Goal: Ask a question

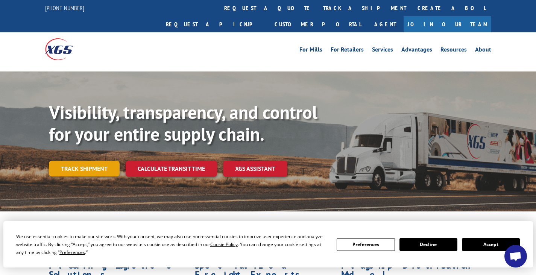
click at [80, 161] on link "Track shipment" at bounding box center [84, 169] width 71 height 16
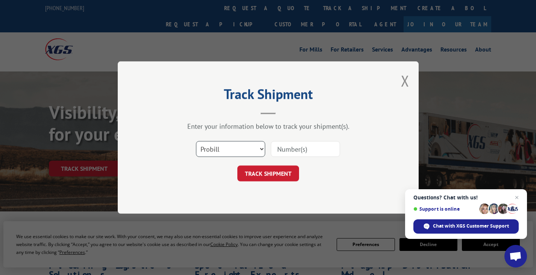
click at [228, 151] on select "Select category... Probill BOL PO" at bounding box center [230, 149] width 69 height 16
select select "po"
click at [196, 141] on select "Select category... Probill BOL PO" at bounding box center [230, 149] width 69 height 16
click at [284, 149] on input at bounding box center [305, 149] width 69 height 16
type input "09987588"
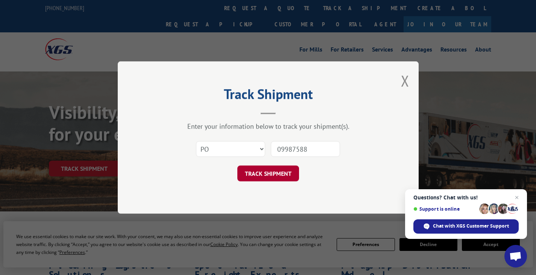
click at [280, 174] on button "TRACK SHIPMENT" at bounding box center [268, 174] width 62 height 16
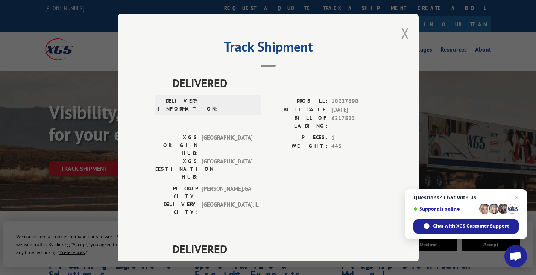
click at [403, 34] on button "Close modal" at bounding box center [405, 33] width 8 height 20
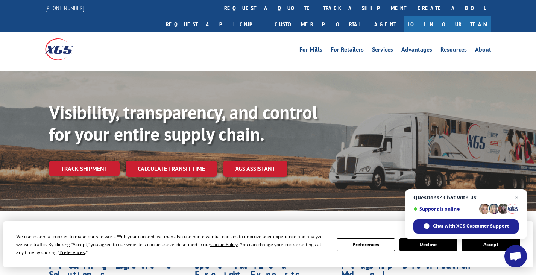
click at [493, 246] on button "Accept" at bounding box center [491, 244] width 58 height 13
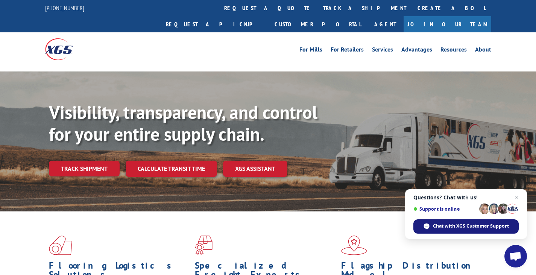
click at [443, 226] on span "Chat with XGS Customer Support" at bounding box center [471, 226] width 76 height 7
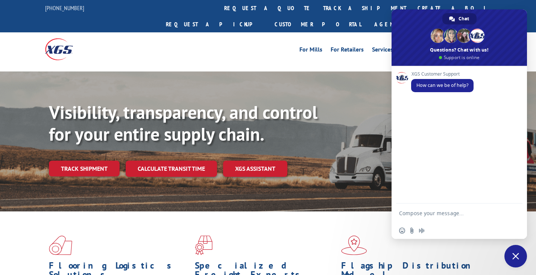
click at [420, 210] on textarea "Compose your message..." at bounding box center [451, 213] width 105 height 19
type textarea "I need to track a home depot order"
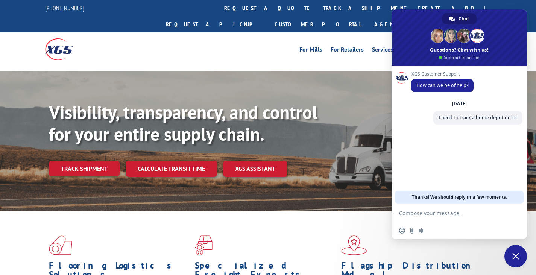
click at [456, 213] on textarea "Compose your message..." at bounding box center [451, 213] width 105 height 19
paste textarea "Shipped on: [DATE] Order Number: HD00674162 PO Number: 09987588 Number Cabinets…"
type textarea "Shipped on: [DATE] Order Number: HD00674162 PO Number: 09987588 Number Cabinets…"
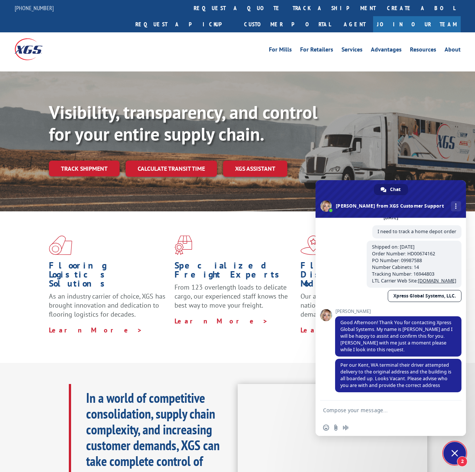
scroll to position [64, 0]
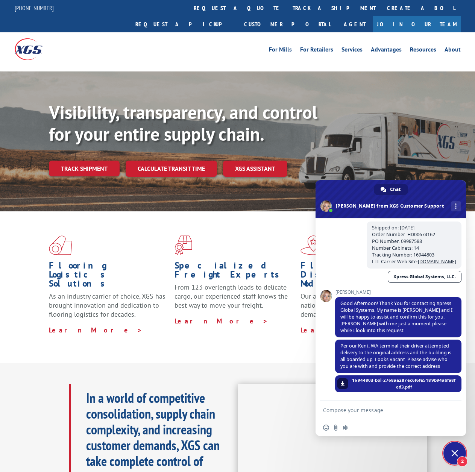
click at [345, 275] on textarea "Compose your message..." at bounding box center [383, 410] width 120 height 19
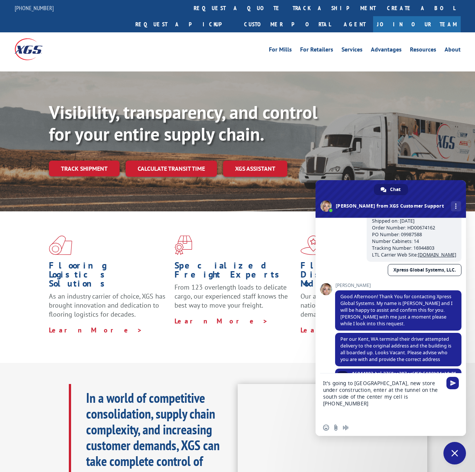
click at [361, 275] on textarea "It's going to [GEOGRAPHIC_DATA], new store under construction, enter at the tun…" at bounding box center [383, 397] width 120 height 46
click at [441, 275] on textarea "It's going to [GEOGRAPHIC_DATA], new store under construction, enter at the tun…" at bounding box center [383, 397] width 120 height 46
click at [387, 275] on textarea "It's going to [GEOGRAPHIC_DATA], [STREET_ADDRESS]- [GEOGRAPHIC_DATA]- new store…" at bounding box center [383, 393] width 120 height 53
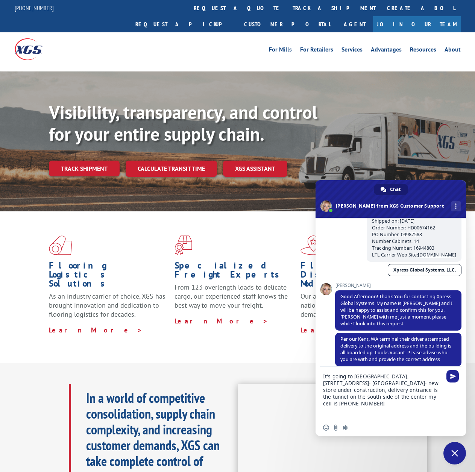
click at [384, 275] on textarea "It's going to [GEOGRAPHIC_DATA], [STREET_ADDRESS]- [GEOGRAPHIC_DATA]- new store…" at bounding box center [383, 393] width 120 height 53
type textarea "It's going to [GEOGRAPHIC_DATA], [STREET_ADDRESS]- [GEOGRAPHIC_DATA]- new store…"
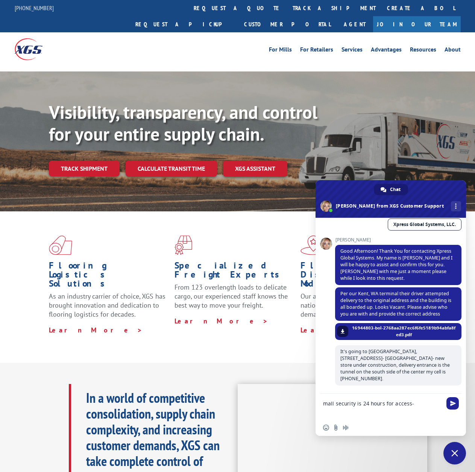
scroll to position [116, 0]
click at [324, 275] on textarea "mall security is 24 hours for access- [PHONE_NUMBER]" at bounding box center [383, 407] width 120 height 26
click at [376, 275] on textarea "or call mall security is 24 hours for access- [PHONE_NUMBER]" at bounding box center [383, 407] width 120 height 26
click at [368, 275] on textarea "or call mall security - 24 hours for access- [PHONE_NUMBER]" at bounding box center [383, 407] width 120 height 26
type textarea "or call mall security - 24 hours for access- [PHONE_NUMBER] option 8"
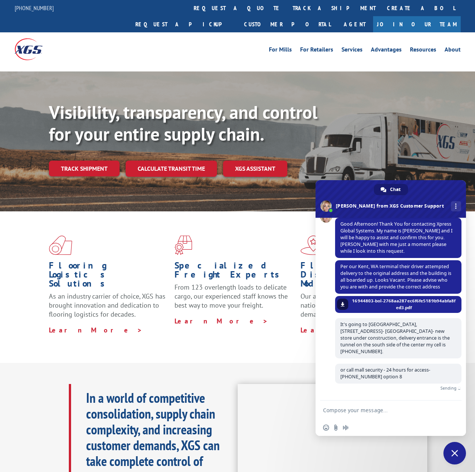
scroll to position [132, 0]
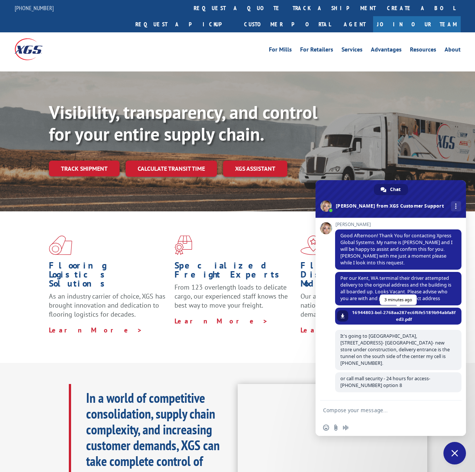
click at [344, 275] on span at bounding box center [343, 316] width 5 height 5
click at [350, 275] on textarea "Compose your message..." at bounding box center [383, 410] width 120 height 19
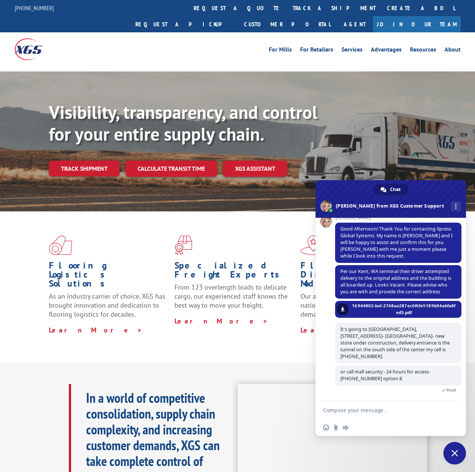
click at [334, 275] on textarea "Compose your message..." at bounding box center [383, 410] width 120 height 19
click at [367, 275] on textarea "contractor is onsite from 6 am to 2:30, ofter hours call my cell or security" at bounding box center [383, 403] width 120 height 32
click at [421, 275] on textarea "contractor is onsite from 6 am to 2:30, ofter hours call my cell and/or security" at bounding box center [383, 403] width 120 height 32
click at [435, 275] on textarea "contractor is onsite from 6 am to 2:30, after hours call my cell and/or security" at bounding box center [383, 403] width 120 height 32
click at [411, 275] on textarea "contractor is onsite from 6 am to 2:30, after 2:30 pm call my cell and/or secur…" at bounding box center [383, 403] width 120 height 32
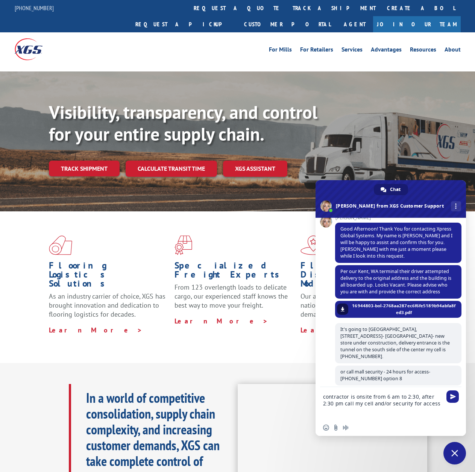
click at [414, 275] on textarea "contractor is onsite from 6 am to 2:30, after 2:30 pm call my cell and/or secur…" at bounding box center [383, 403] width 120 height 32
type textarea "contractor is onsite from 6 am to 2:30pm, after 2:30 pm call my cell and/or sec…"
click at [454, 275] on span "Send" at bounding box center [453, 397] width 12 height 12
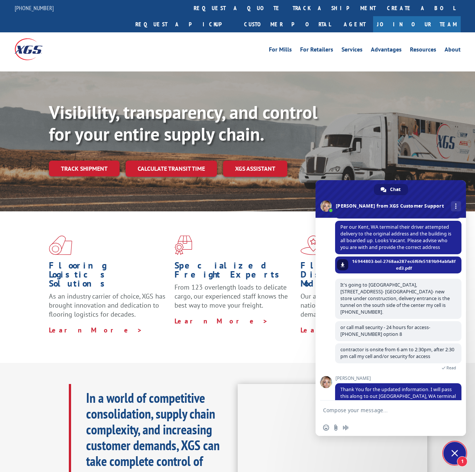
scroll to position [201, 0]
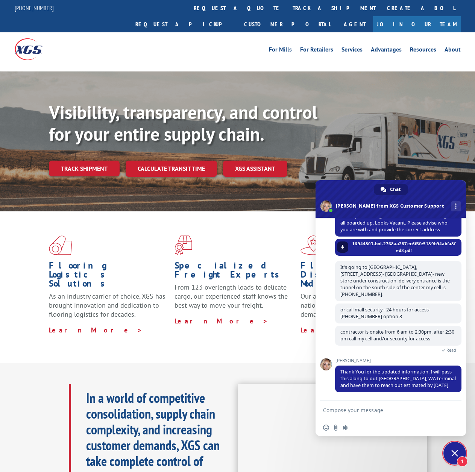
click at [362, 275] on textarea "Compose your message..." at bounding box center [383, 410] width 120 height 19
type textarea "perfect"
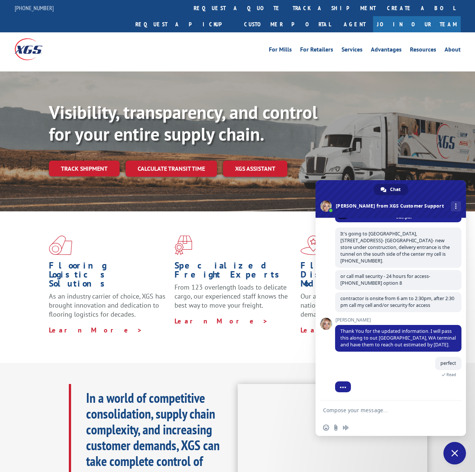
scroll to position [252, 0]
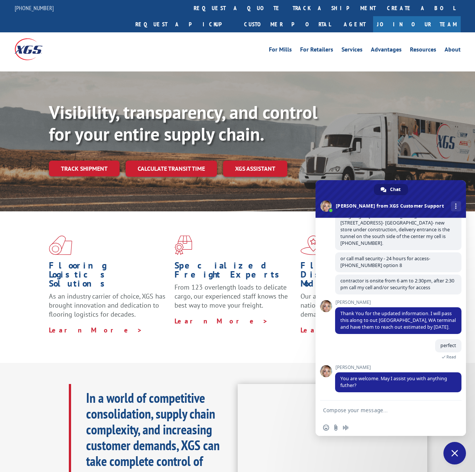
click at [380, 275] on textarea "Compose your message..." at bounding box center [383, 410] width 120 height 19
type textarea "all good, thanks!"
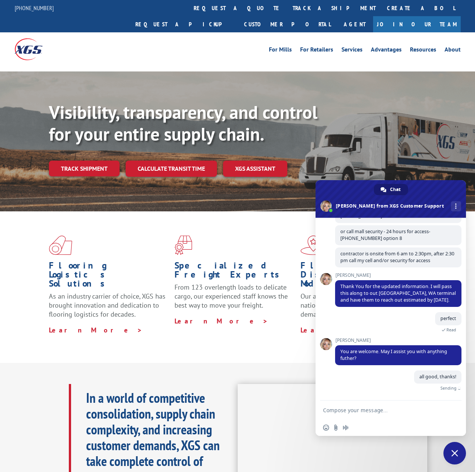
scroll to position [270, 0]
